Goal: Task Accomplishment & Management: Manage account settings

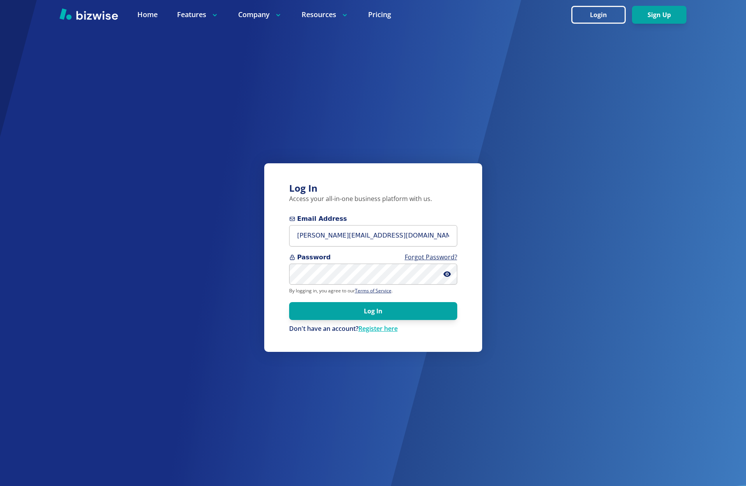
click at [298, 237] on input "[PERSON_NAME][EMAIL_ADDRESS][DOMAIN_NAME]" at bounding box center [373, 235] width 168 height 21
type input "[EMAIL_ADDRESS][DOMAIN_NAME]"
drag, startPoint x: 446, startPoint y: 275, endPoint x: 444, endPoint y: 279, distance: 4.8
click at [446, 275] on icon at bounding box center [447, 275] width 2 height 2
click at [382, 313] on button "Log In" at bounding box center [373, 311] width 168 height 18
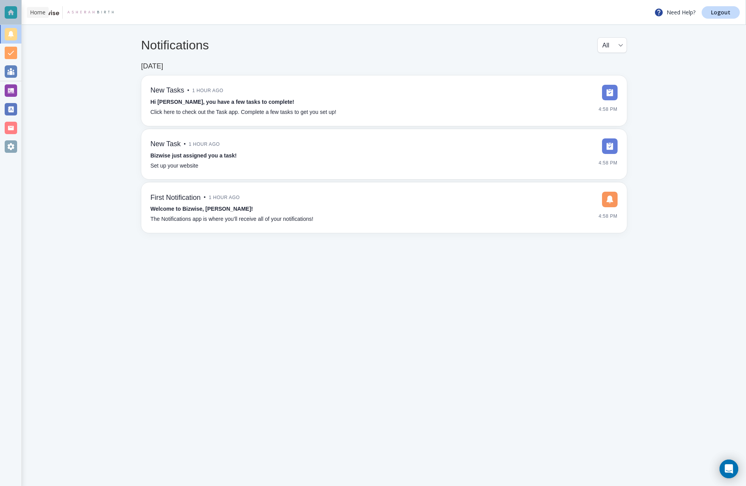
click at [11, 14] on div at bounding box center [11, 12] width 12 height 12
click at [9, 146] on div at bounding box center [11, 146] width 12 height 12
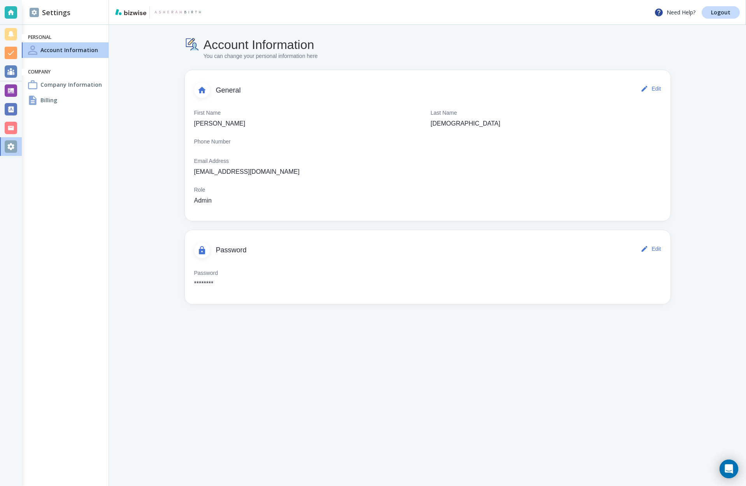
click at [652, 250] on button "Edit" at bounding box center [651, 249] width 25 height 16
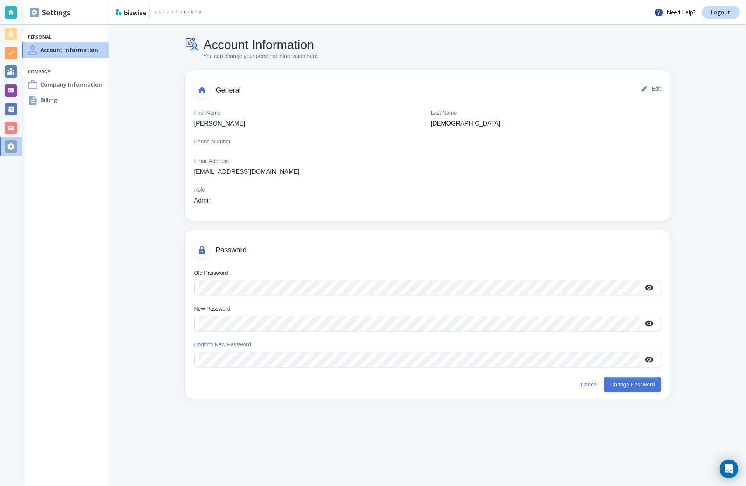
click at [628, 385] on button "Change Password" at bounding box center [632, 385] width 57 height 16
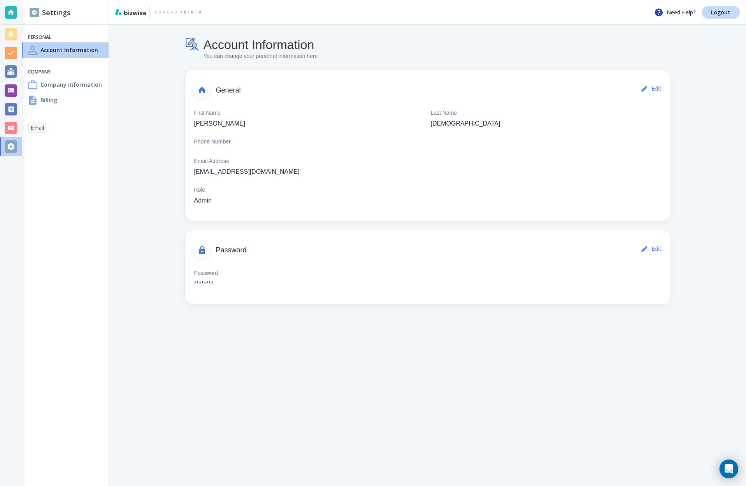
click at [11, 128] on div at bounding box center [11, 128] width 12 height 12
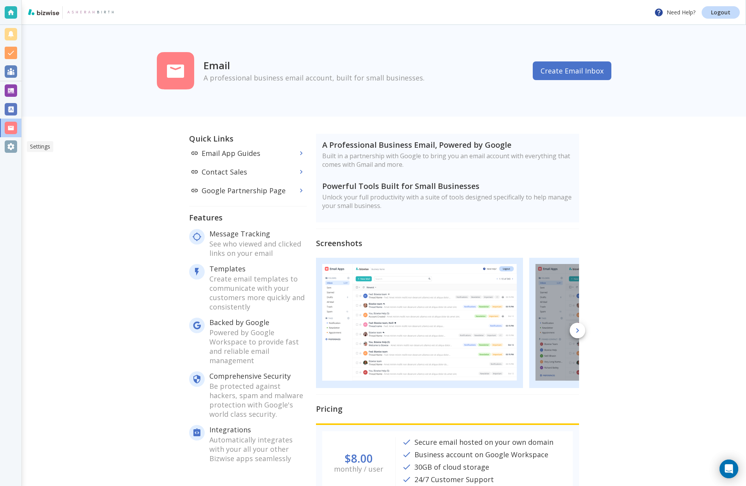
click at [12, 147] on div at bounding box center [11, 146] width 12 height 12
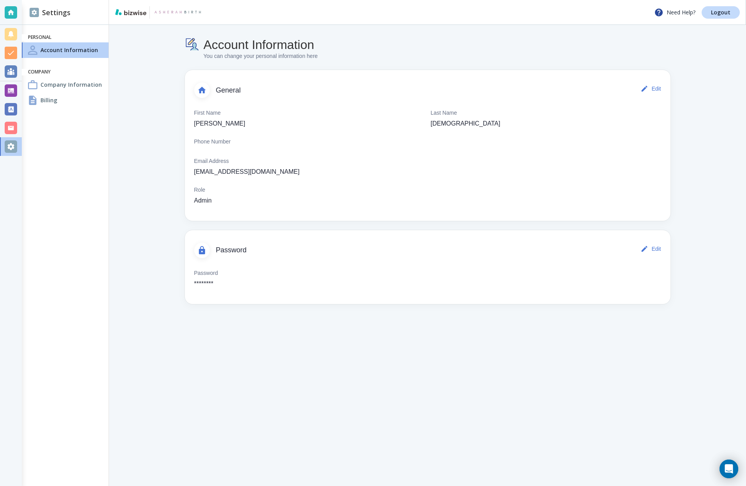
click at [53, 100] on h4 "Billing" at bounding box center [48, 100] width 17 height 8
